Goal: Navigation & Orientation: Find specific page/section

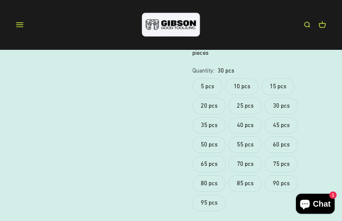
scroll to position [269, 0]
click at [212, 194] on label "95 pcs" at bounding box center [208, 202] width 33 height 17
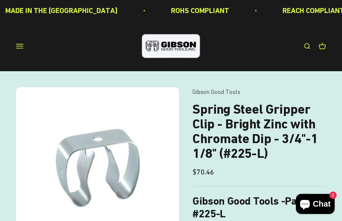
click at [19, 44] on button "Open navigation menu" at bounding box center [19, 45] width 7 height 7
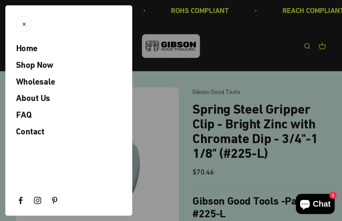
click at [48, 63] on span "Shop Now" at bounding box center [34, 65] width 37 height 10
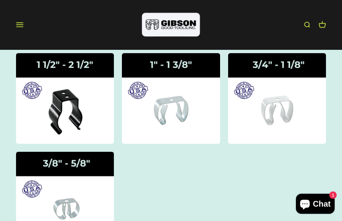
scroll to position [73, 0]
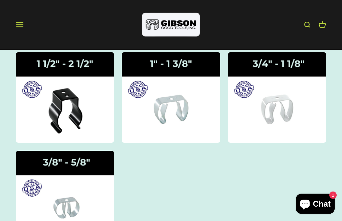
click at [280, 102] on img at bounding box center [277, 97] width 98 height 91
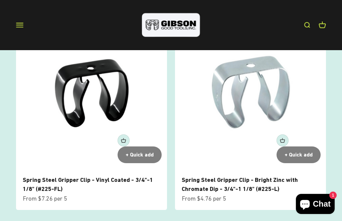
scroll to position [67, 0]
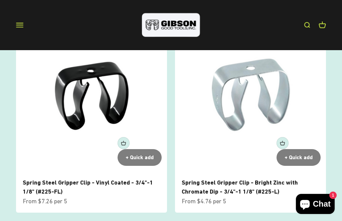
click at [239, 184] on link "Spring Steel Gripper Clip - Bright Zinc with Chromate Dip - 3/4"-1 1/8" (#225-L)" at bounding box center [240, 187] width 116 height 16
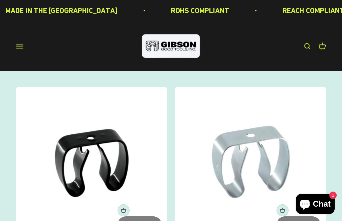
scroll to position [89, 0]
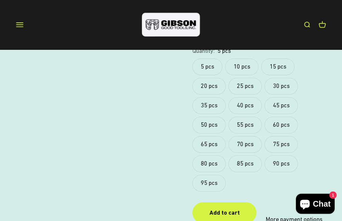
scroll to position [288, 0]
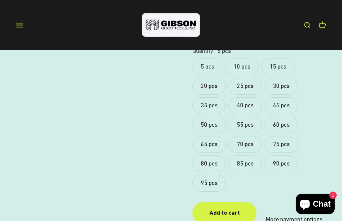
click at [213, 175] on label "95 pcs" at bounding box center [208, 183] width 33 height 17
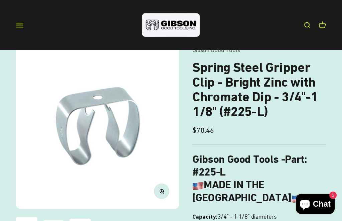
scroll to position [40, 0]
